Goal: Task Accomplishment & Management: Complete application form

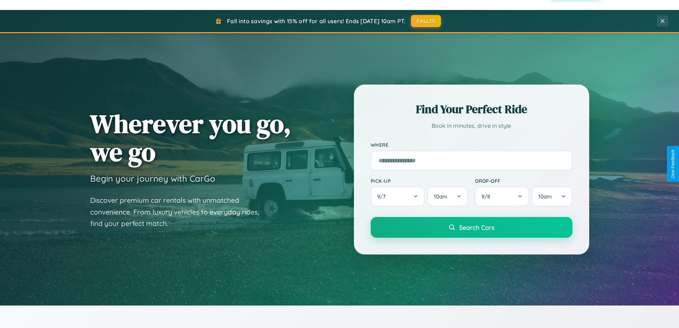
scroll to position [1372, 0]
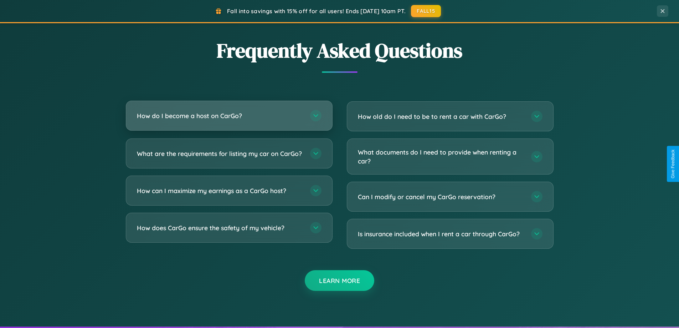
click at [229, 116] on h3 "How do I become a host on CarGo?" at bounding box center [220, 115] width 166 height 9
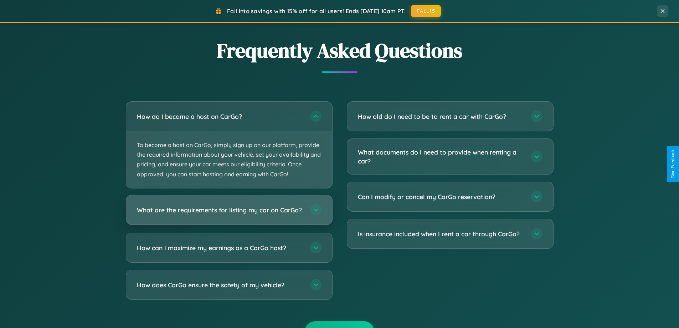
click at [229, 213] on h3 "What are the requirements for listing my car on CarGo?" at bounding box center [220, 209] width 166 height 9
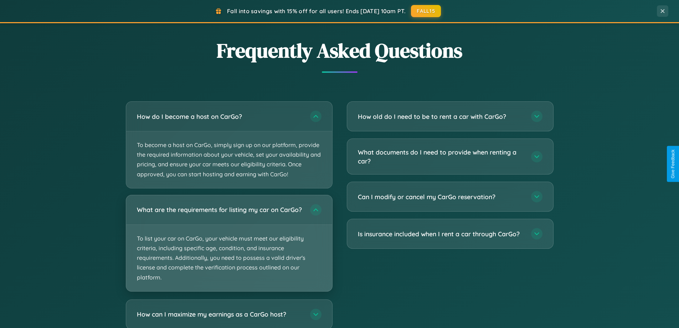
click at [229, 246] on p "To list your car on CarGo, your vehicle must meet our eligibility criteria, inc…" at bounding box center [229, 258] width 206 height 66
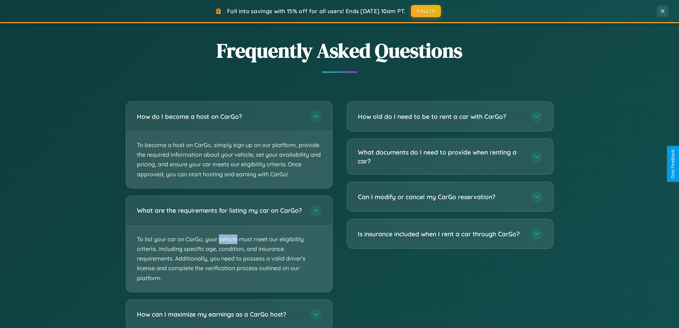
scroll to position [1416, 0]
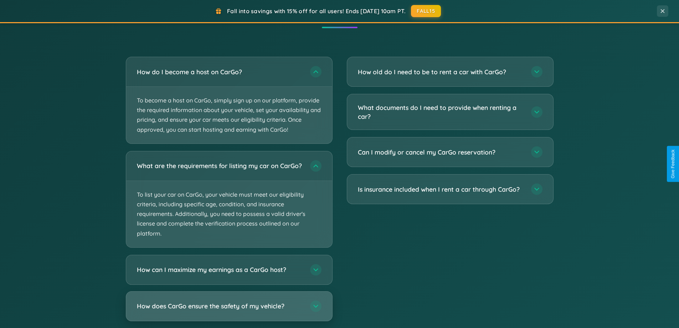
click at [229, 310] on h3 "How does CarGo ensure the safety of my vehicle?" at bounding box center [220, 305] width 166 height 9
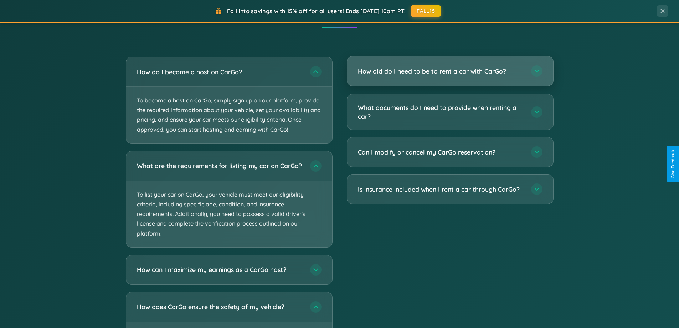
click at [450, 71] on h3 "How old do I need to be to rent a car with CarGo?" at bounding box center [441, 71] width 166 height 9
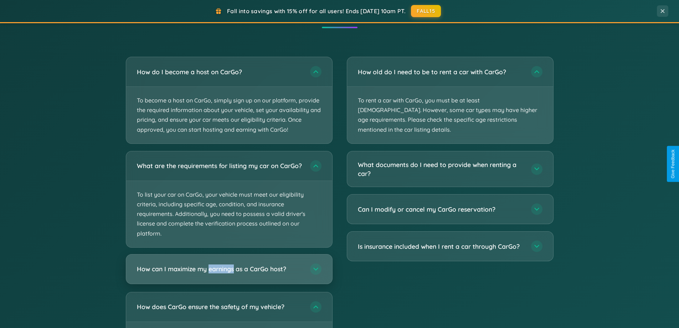
click at [229, 273] on h3 "How can I maximize my earnings as a CarGo host?" at bounding box center [220, 268] width 166 height 9
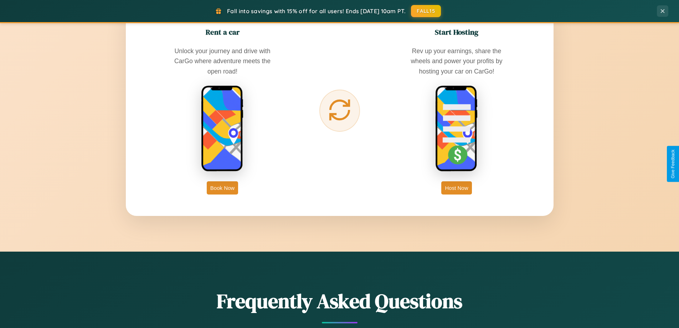
scroll to position [307, 0]
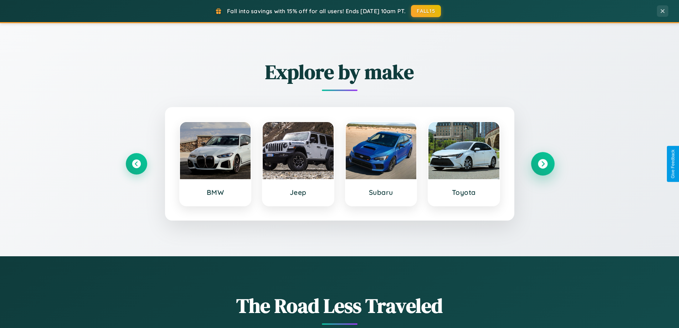
click at [543, 164] on icon at bounding box center [543, 164] width 10 height 10
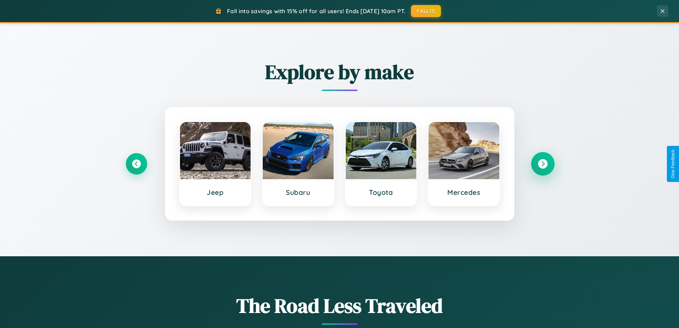
click at [543, 164] on icon at bounding box center [543, 164] width 10 height 10
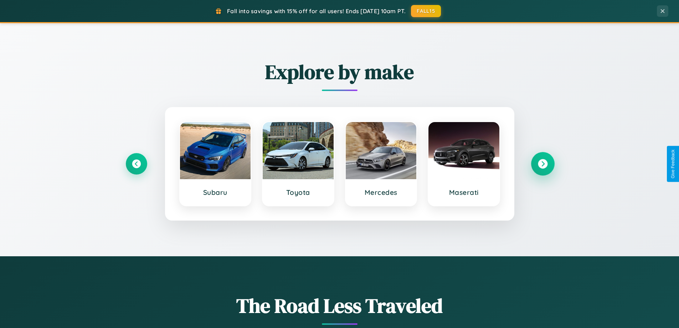
click at [543, 164] on icon at bounding box center [543, 164] width 10 height 10
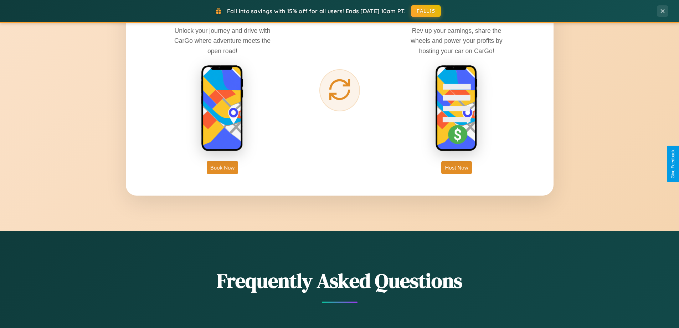
scroll to position [1145, 0]
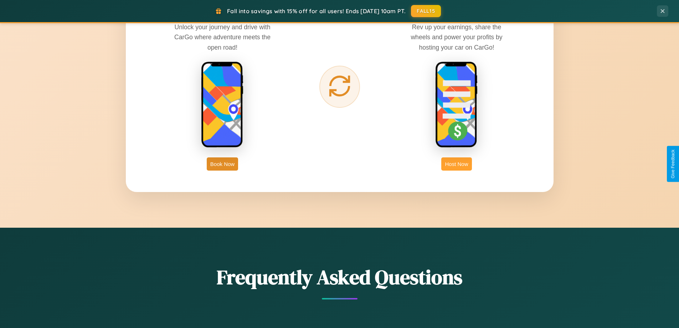
click at [457, 164] on button "Host Now" at bounding box center [456, 163] width 30 height 13
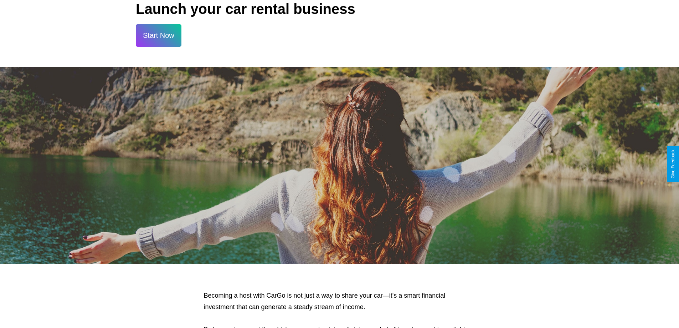
scroll to position [964, 0]
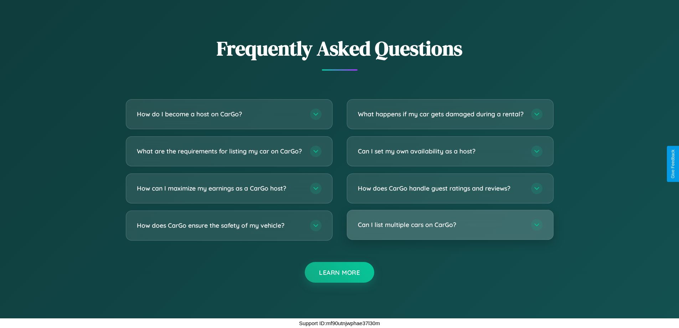
click at [450, 224] on h3 "Can I list multiple cars on CarGo?" at bounding box center [441, 224] width 166 height 9
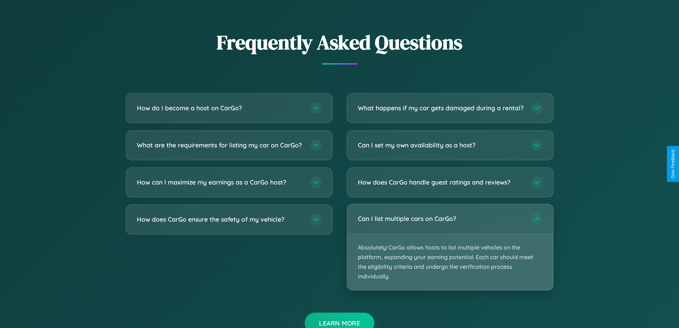
click at [450, 253] on p "Absolutely! CarGo allows hosts to list multiple vehicles on the platform, expan…" at bounding box center [450, 261] width 206 height 57
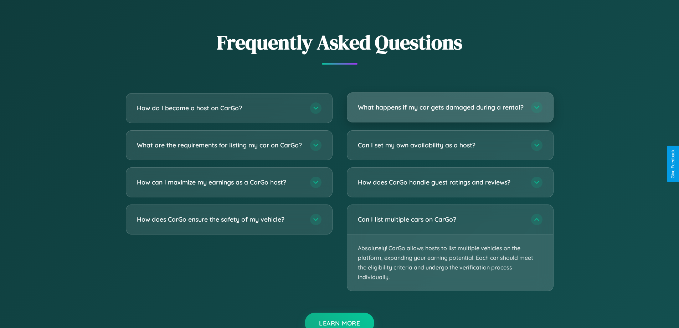
click at [450, 110] on h3 "What happens if my car gets damaged during a rental?" at bounding box center [441, 107] width 166 height 9
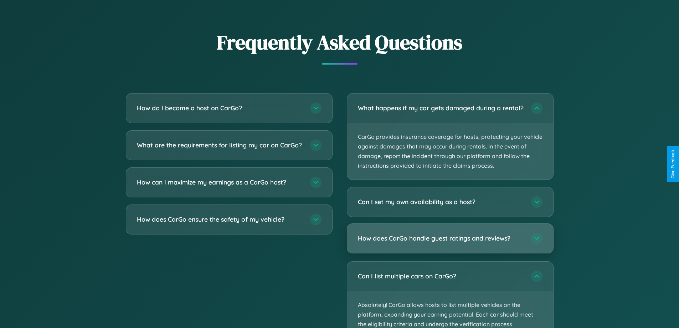
click at [450, 243] on h3 "How does CarGo handle guest ratings and reviews?" at bounding box center [441, 238] width 166 height 9
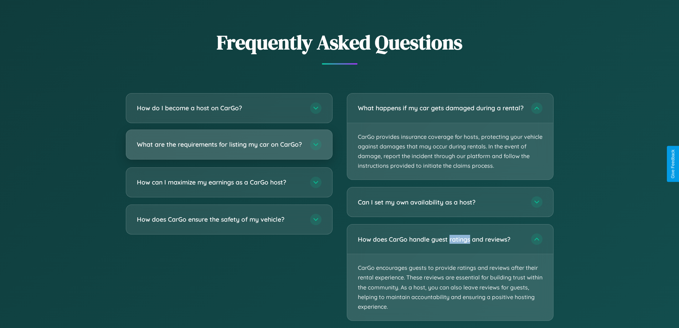
click at [229, 147] on h3 "What are the requirements for listing my car on CarGo?" at bounding box center [220, 144] width 166 height 9
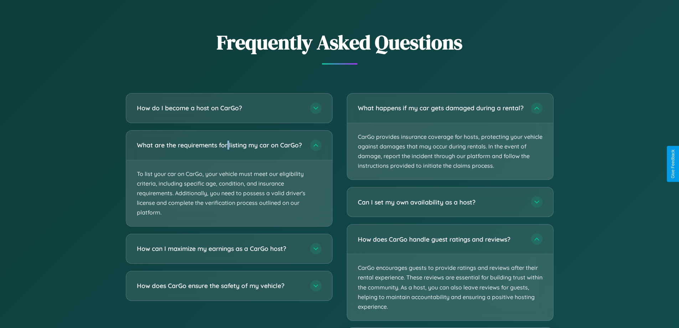
scroll to position [1057, 0]
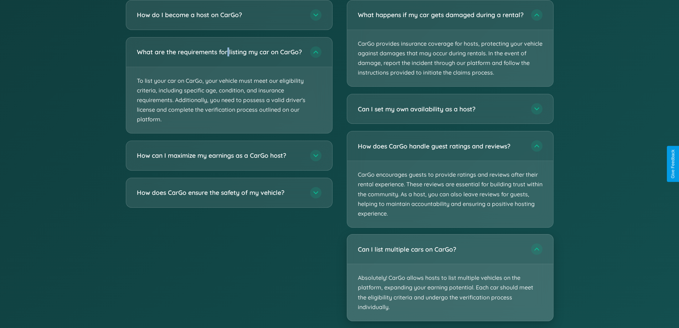
click at [450, 284] on p "Absolutely! CarGo allows hosts to list multiple vehicles on the platform, expan…" at bounding box center [450, 292] width 206 height 57
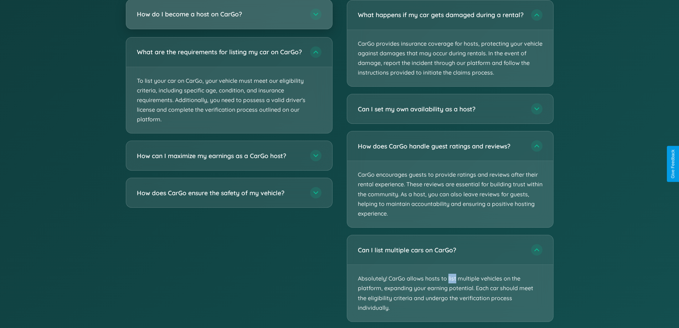
click at [229, 15] on h3 "How do I become a host on CarGo?" at bounding box center [220, 14] width 166 height 9
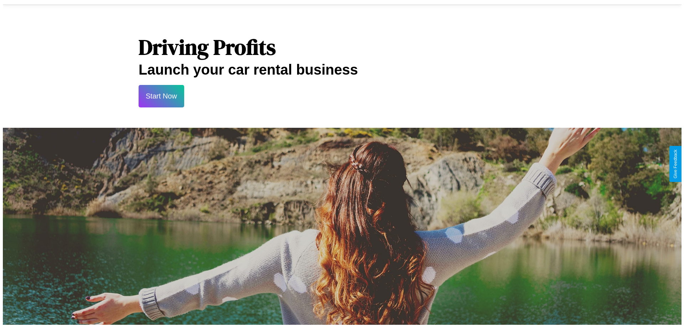
scroll to position [0, 0]
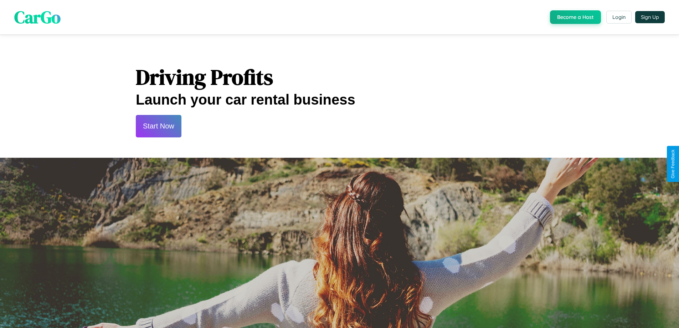
click at [158, 126] on button "Start Now" at bounding box center [159, 126] width 46 height 22
